Goal: Task Accomplishment & Management: Manage account settings

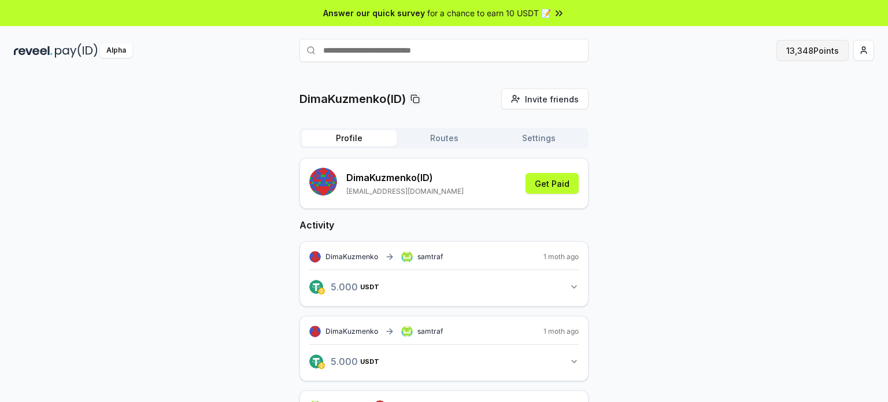
click at [809, 46] on button "13,348 Points" at bounding box center [813, 50] width 72 height 21
